Goal: Transaction & Acquisition: Purchase product/service

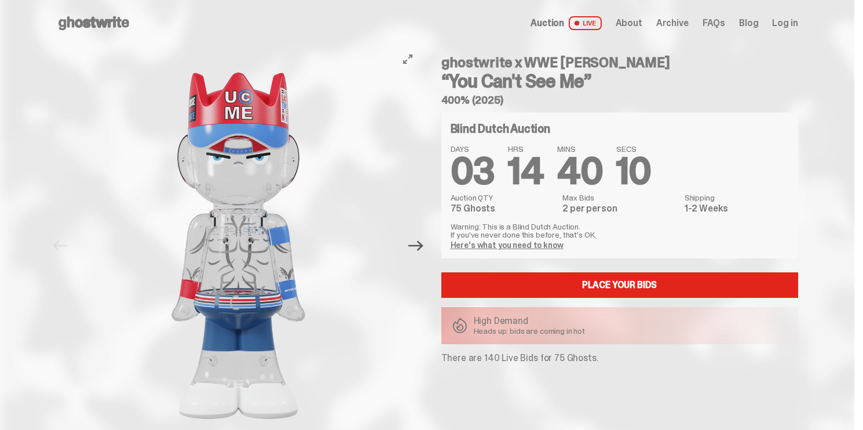
click at [427, 250] on button "Next" at bounding box center [416, 245] width 25 height 25
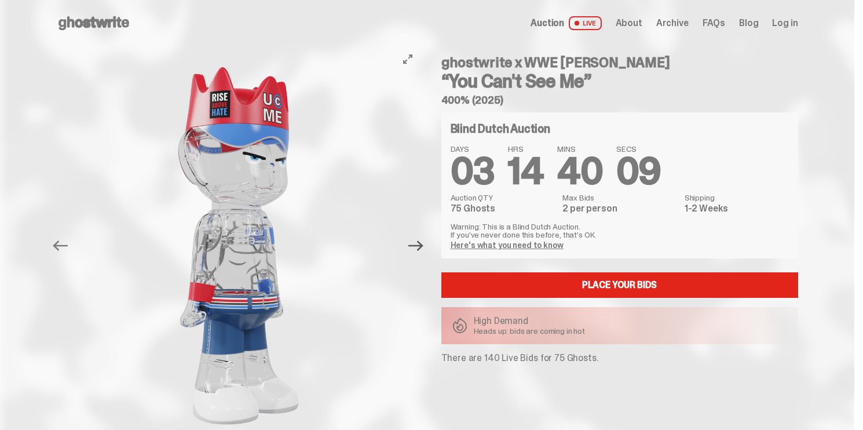
click at [423, 247] on icon "Next" at bounding box center [415, 245] width 15 height 15
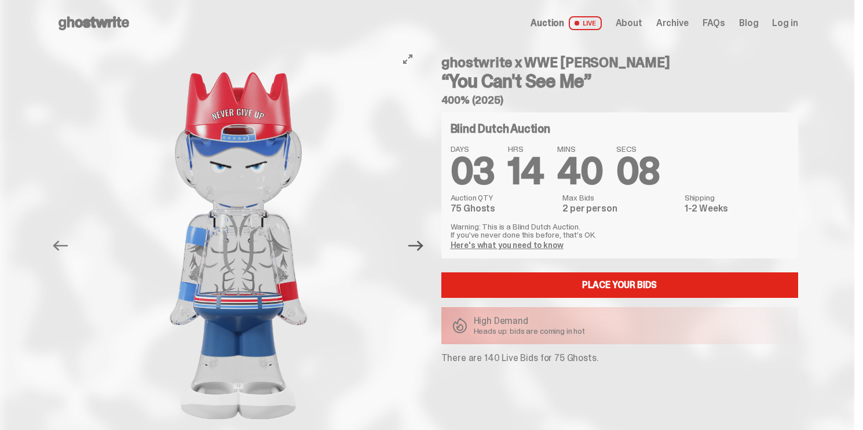
click at [422, 247] on icon "Next" at bounding box center [415, 245] width 15 height 15
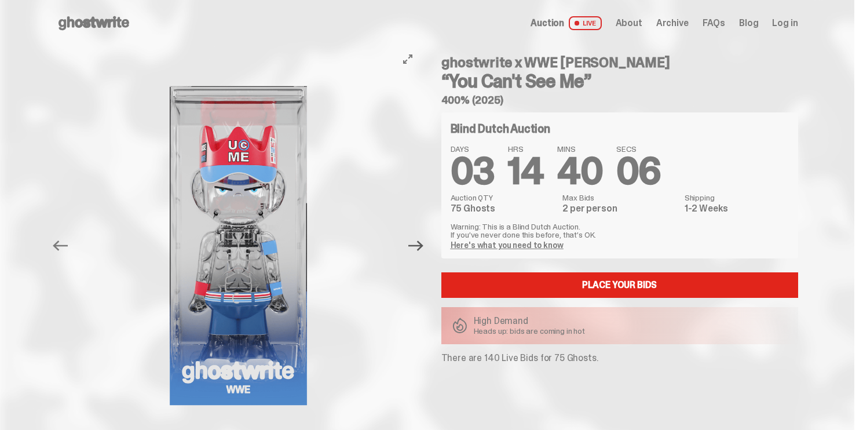
click at [422, 247] on icon "Next" at bounding box center [415, 245] width 15 height 15
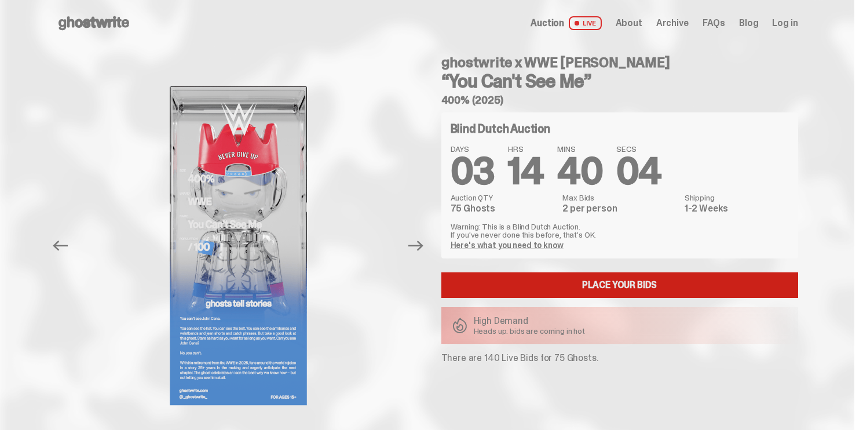
click at [581, 282] on link "Place your Bids" at bounding box center [619, 284] width 357 height 25
